Goal: Find specific page/section: Locate a particular part of the current website

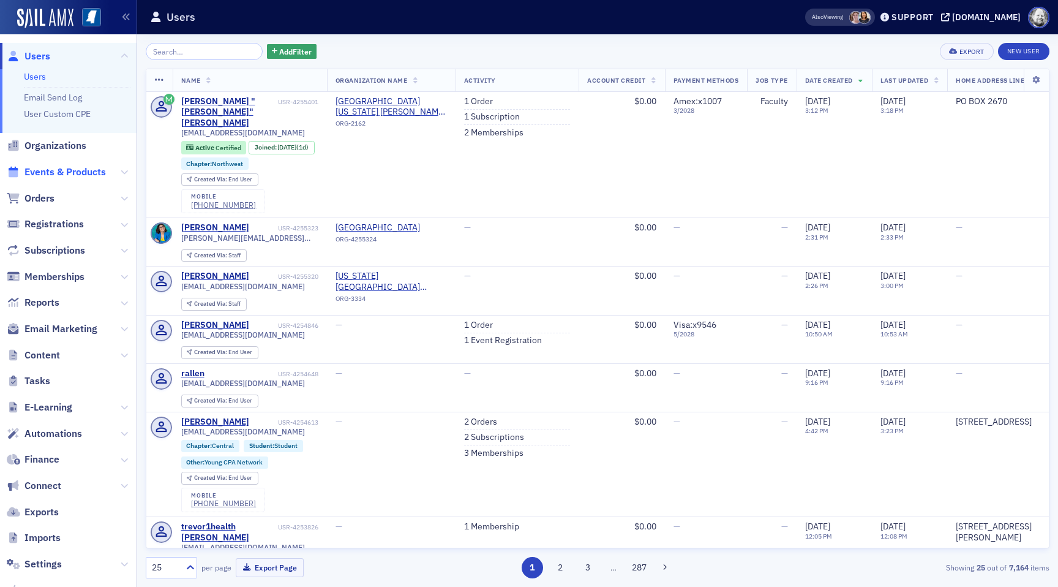
click at [51, 173] on span "Events & Products" at bounding box center [64, 171] width 81 height 13
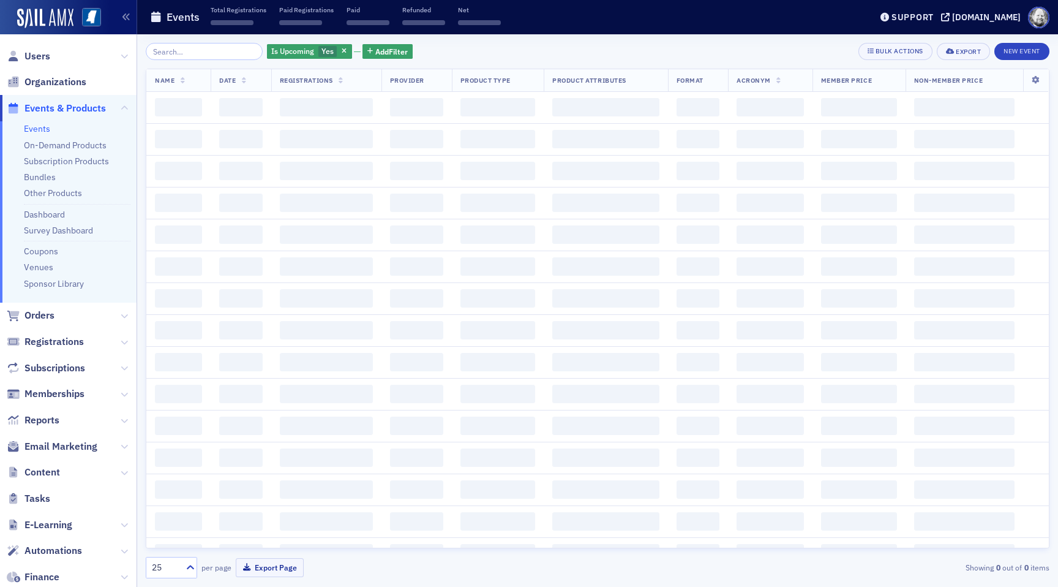
click at [188, 55] on input "search" at bounding box center [204, 51] width 117 height 17
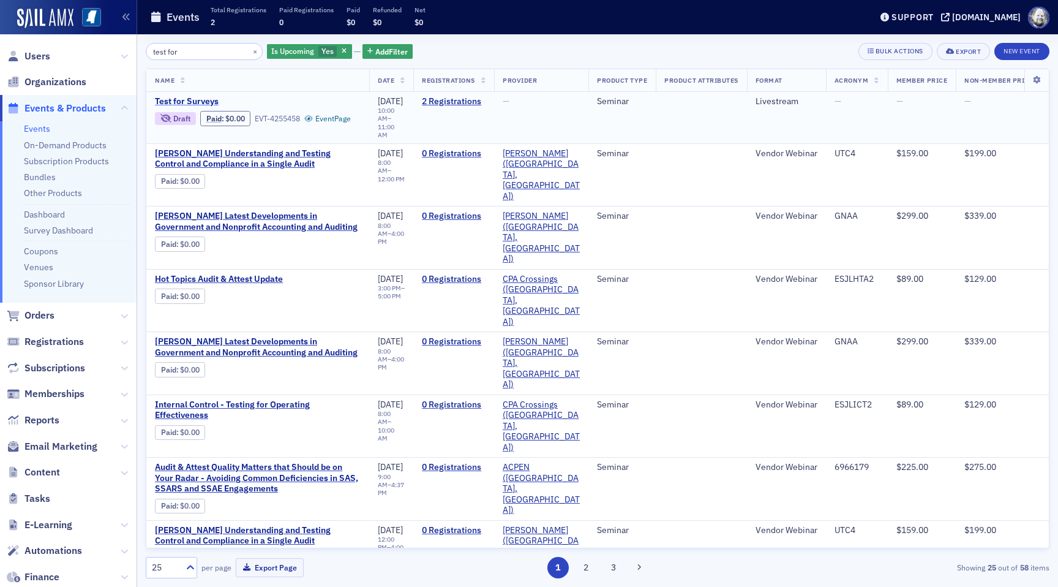
type input "test for"
click at [196, 102] on span "Test for Surveys" at bounding box center [258, 101] width 206 height 11
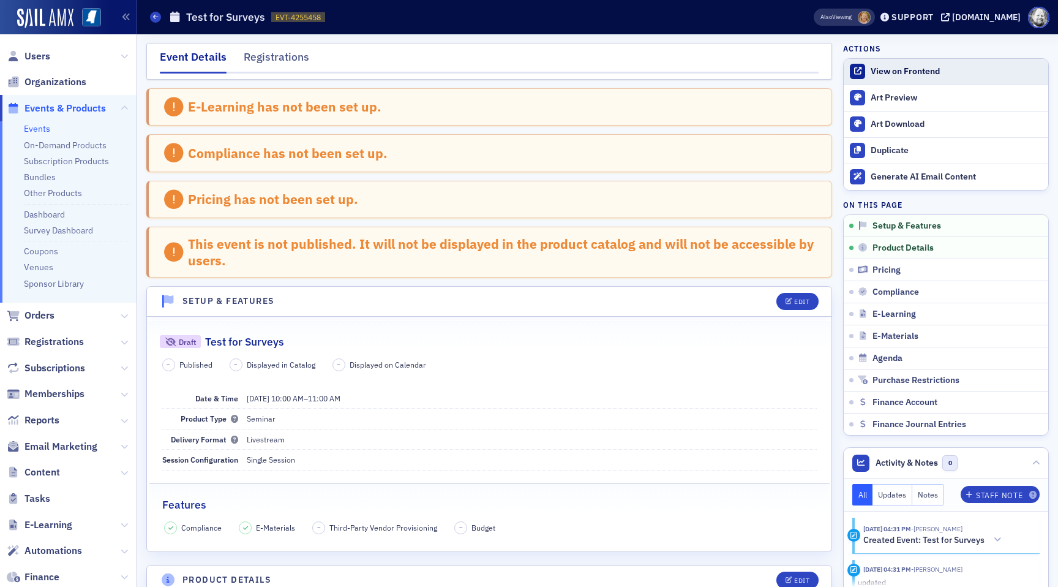
click at [915, 64] on link "View on Frontend" at bounding box center [946, 72] width 205 height 26
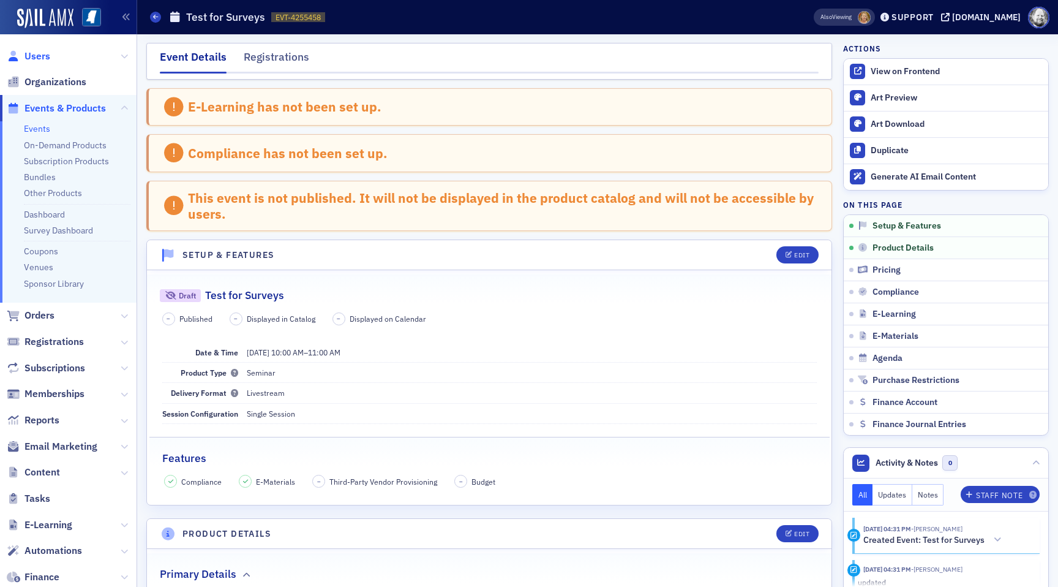
click at [36, 55] on span "Users" at bounding box center [37, 56] width 26 height 13
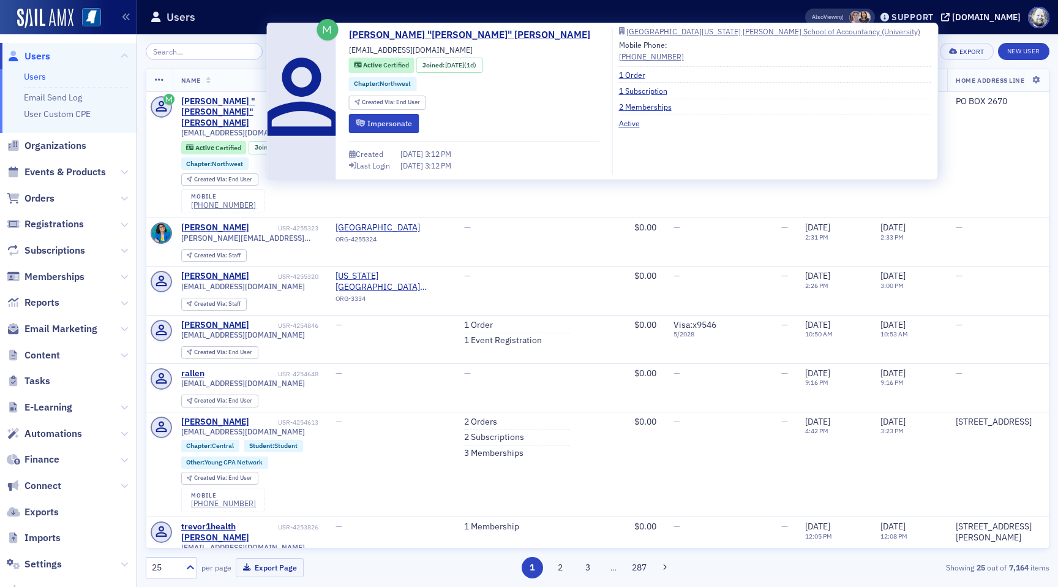
click at [387, 137] on div "Created [DATE] 3:12 PM Last Login [DATE] 3:12 PM" at bounding box center [474, 155] width 251 height 40
click at [386, 127] on button "Impersonate" at bounding box center [384, 123] width 70 height 19
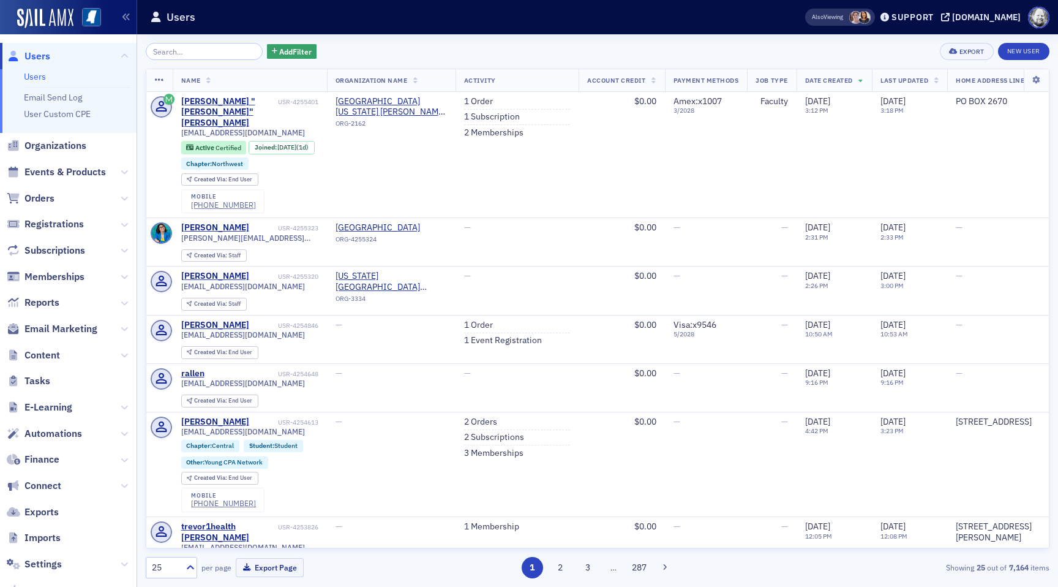
click at [62, 163] on span "Events & Products" at bounding box center [68, 172] width 137 height 26
click at [62, 167] on span "Events & Products" at bounding box center [64, 171] width 81 height 13
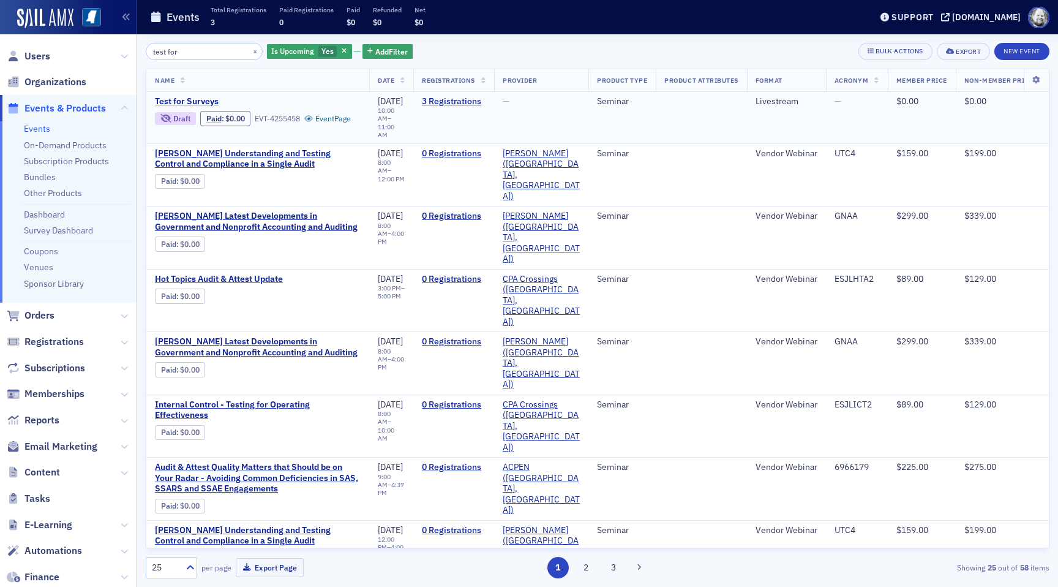
click at [194, 100] on span "Test for Surveys" at bounding box center [258, 101] width 206 height 11
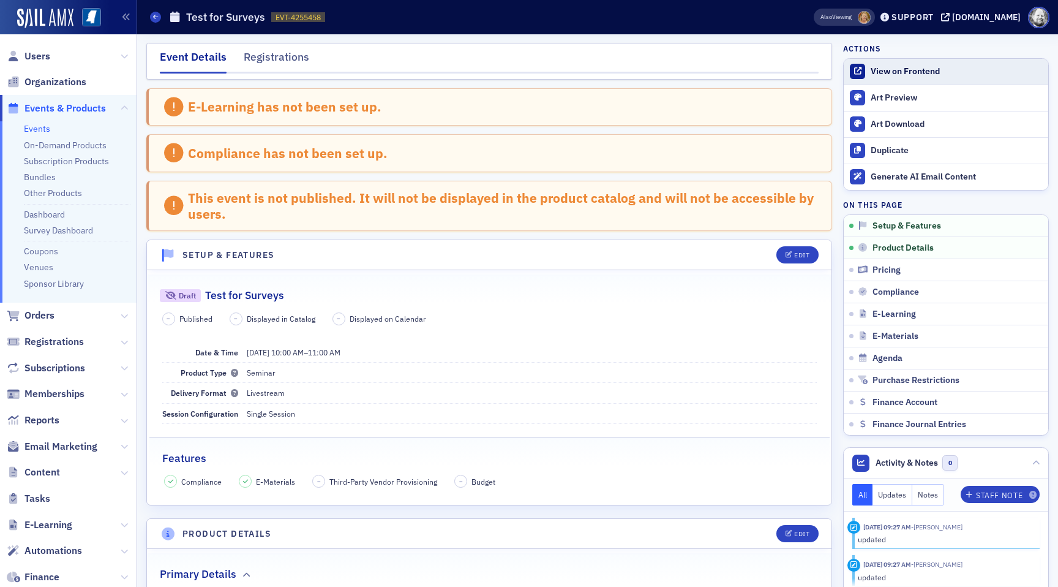
click at [884, 70] on div "View on Frontend" at bounding box center [956, 71] width 171 height 11
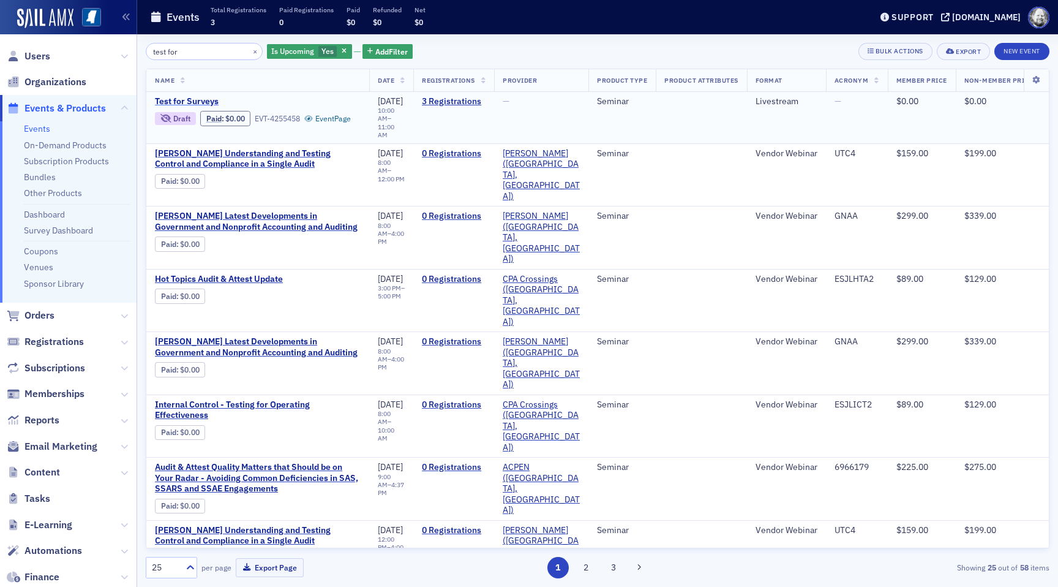
click at [203, 99] on span "Test for Surveys" at bounding box center [258, 101] width 206 height 11
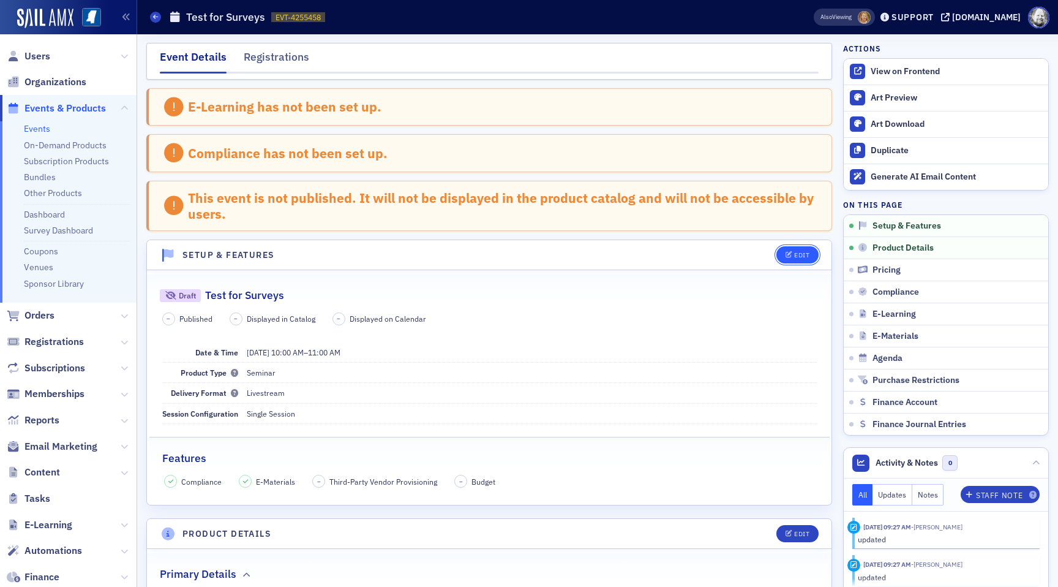
click at [791, 258] on button "Edit" at bounding box center [798, 254] width 42 height 17
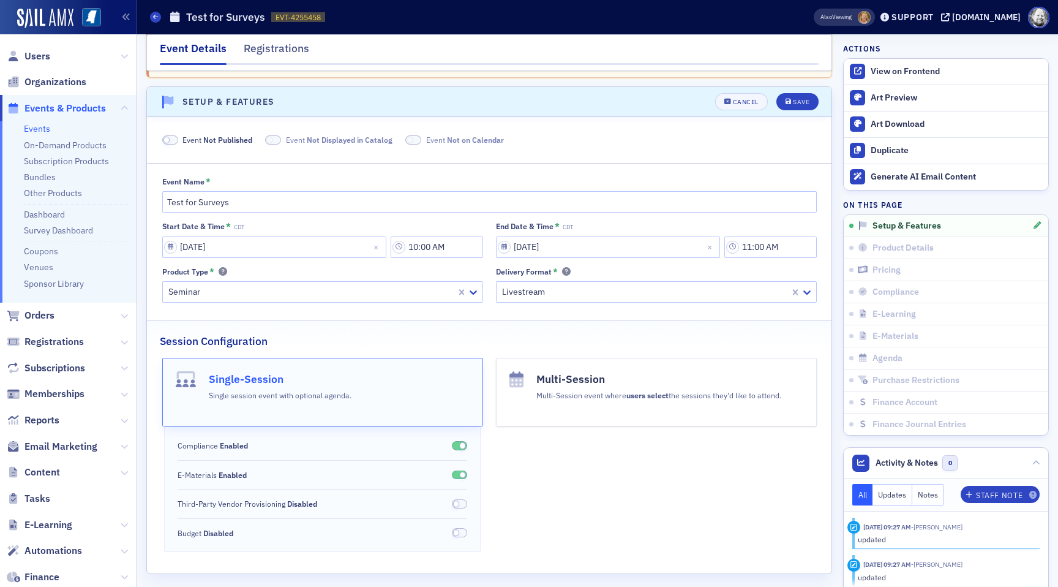
scroll to position [156, 0]
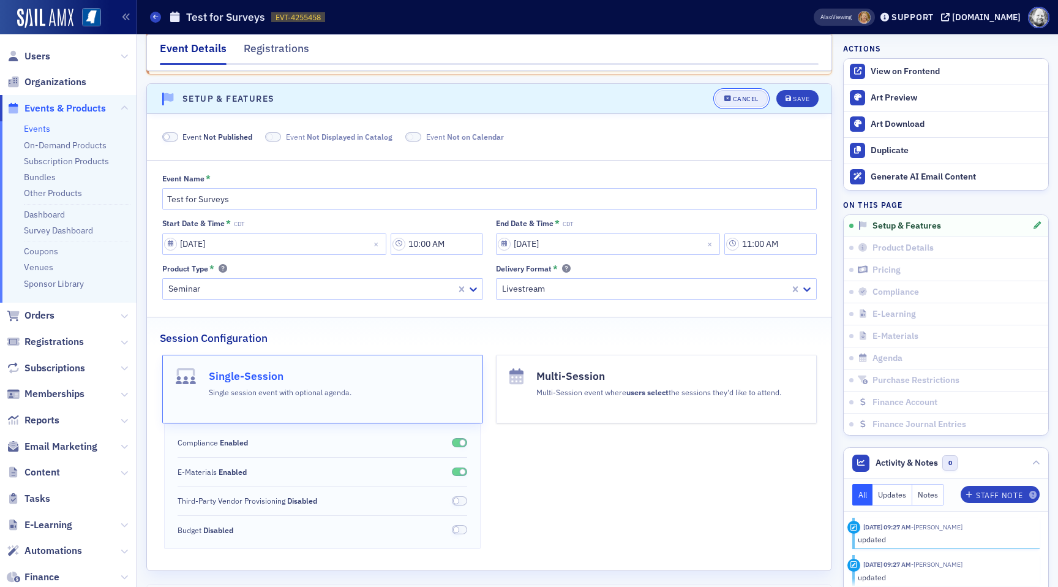
click at [753, 97] on div "Cancel" at bounding box center [746, 99] width 26 height 7
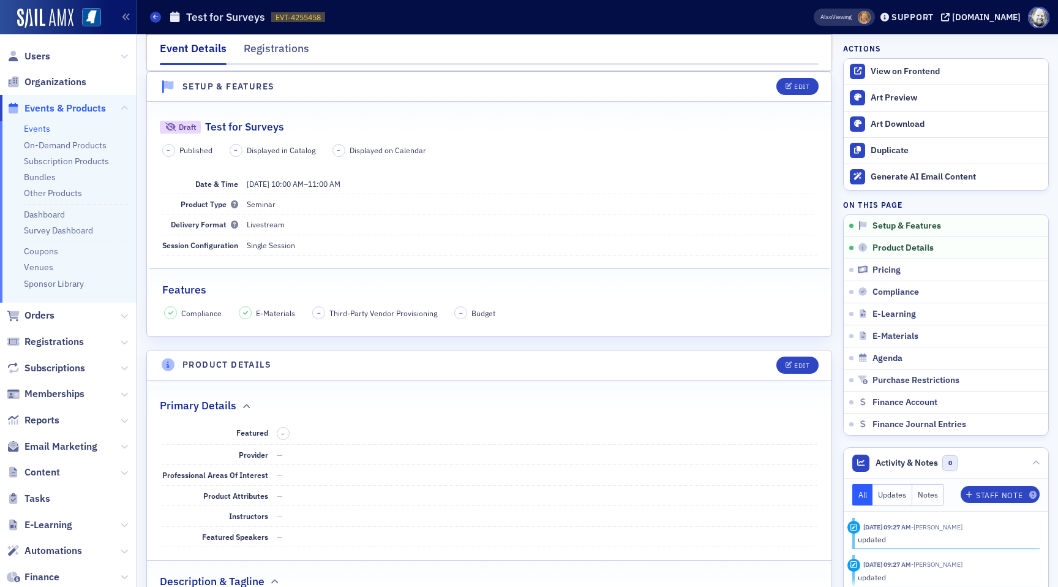
scroll to position [168, 0]
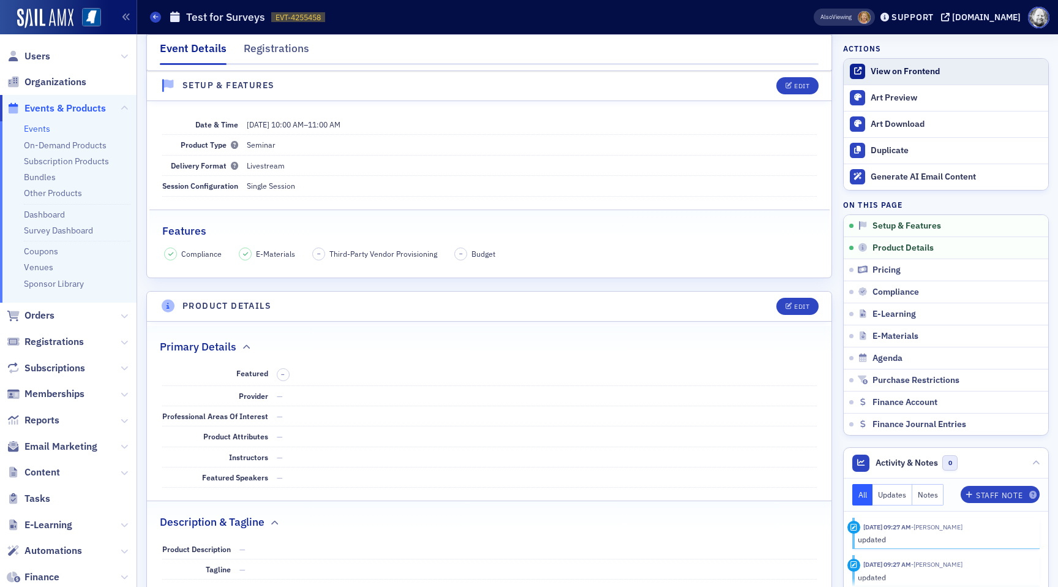
click at [894, 66] on div "View on Frontend" at bounding box center [956, 71] width 171 height 11
click at [885, 74] on div "View on Frontend" at bounding box center [956, 71] width 171 height 11
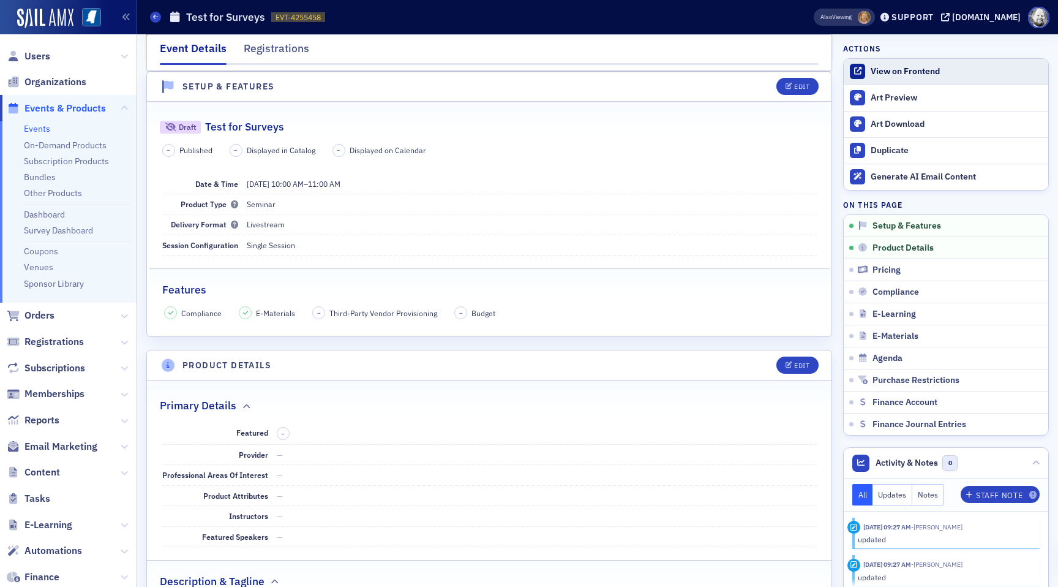
scroll to position [228, 0]
